Goal: Check status: Check status

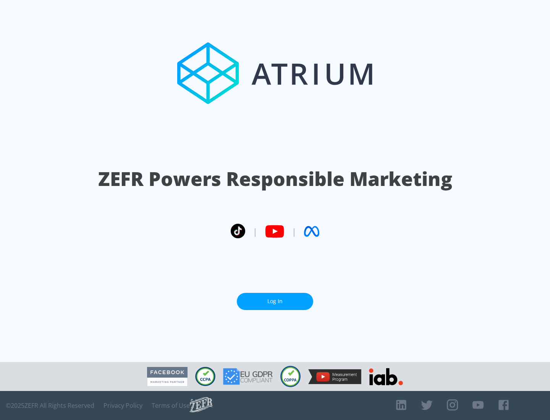
click at [275, 301] on link "Log In" at bounding box center [275, 301] width 76 height 17
